Goal: Find contact information: Find contact information

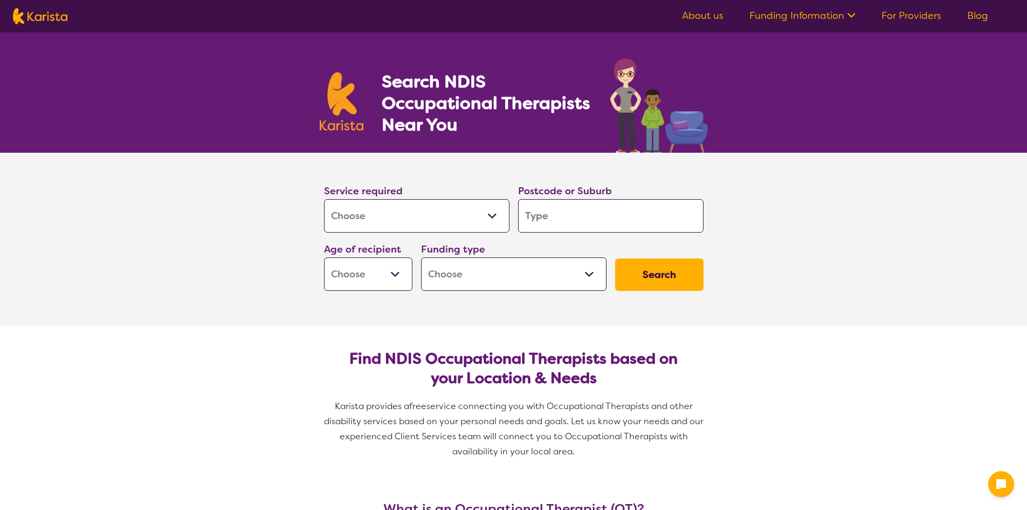
select select "[MEDICAL_DATA]"
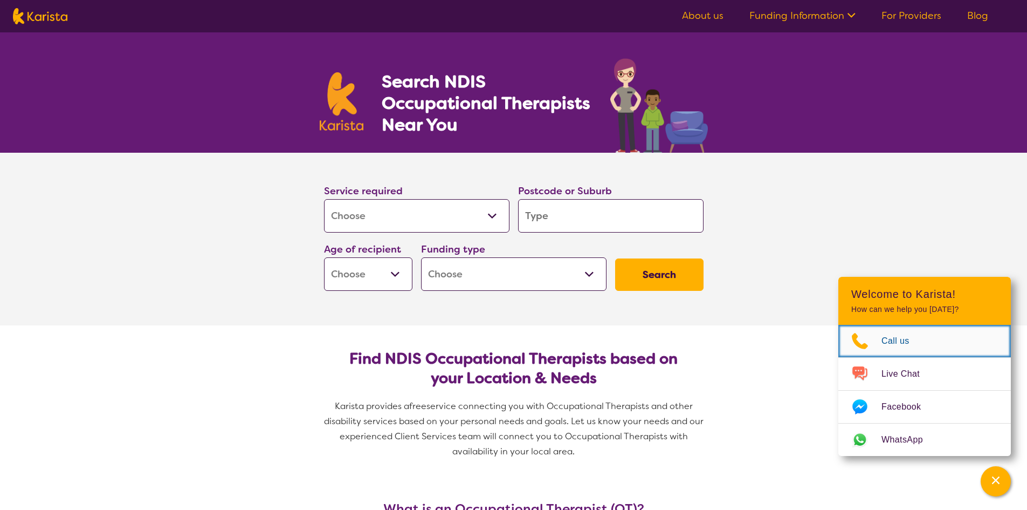
click at [901, 341] on span "Call us" at bounding box center [902, 341] width 41 height 16
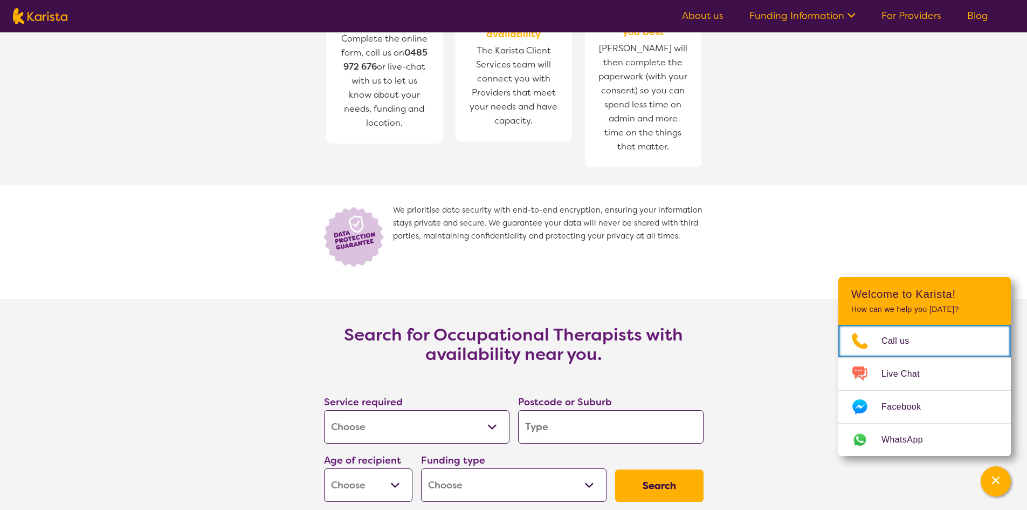
scroll to position [1686, 0]
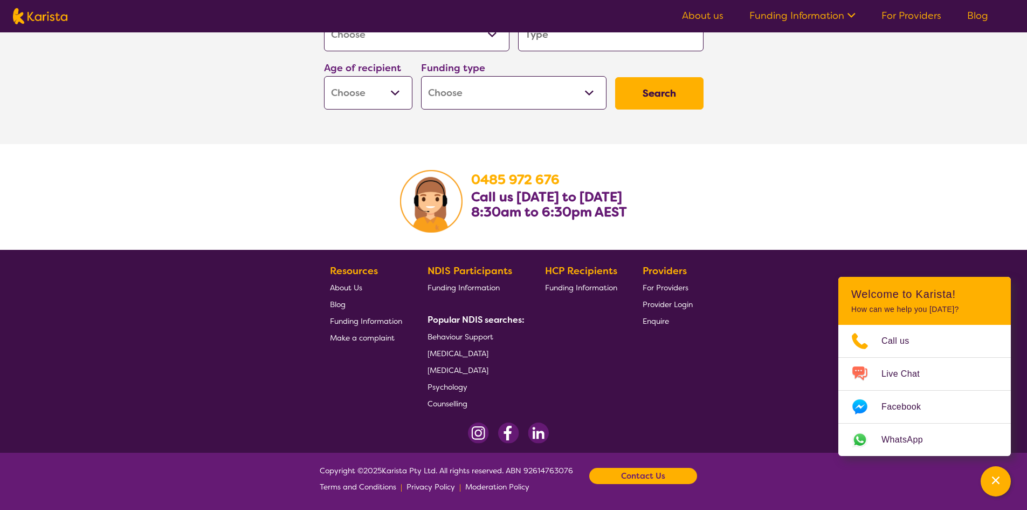
click at [645, 322] on span "Enquire" at bounding box center [656, 321] width 26 height 10
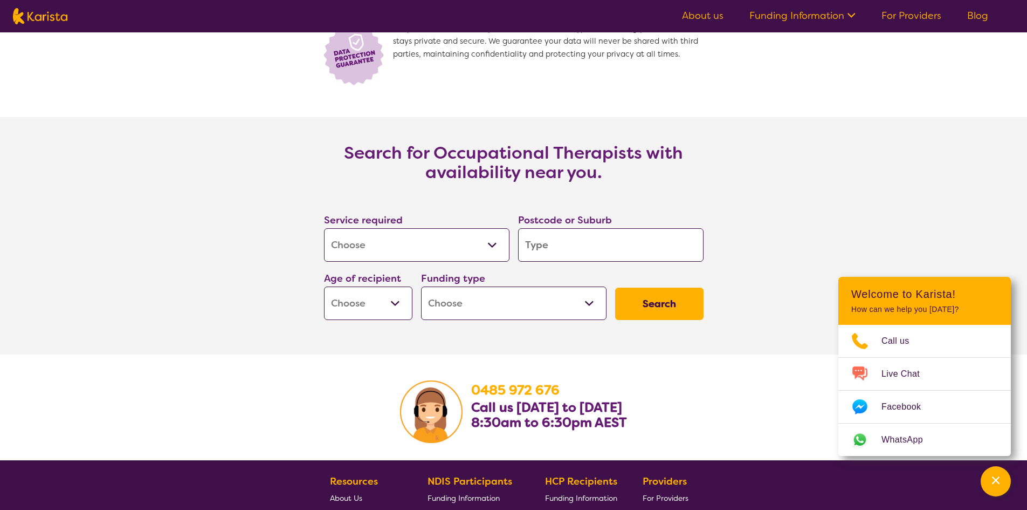
scroll to position [1471, 0]
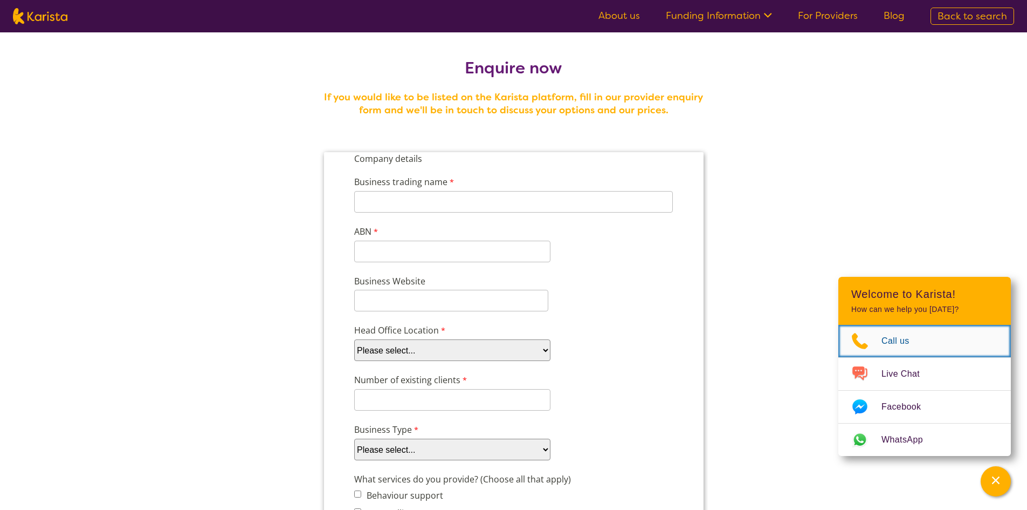
click at [895, 337] on span "Call us" at bounding box center [902, 341] width 41 height 16
click at [622, 15] on link "About us" at bounding box center [620, 15] width 42 height 13
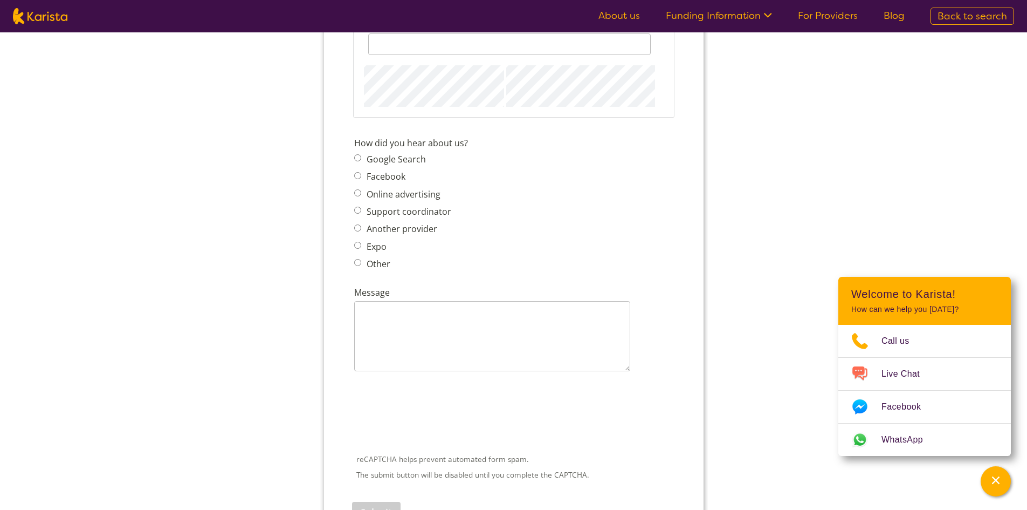
scroll to position [1025, 0]
